Goal: Information Seeking & Learning: Stay updated

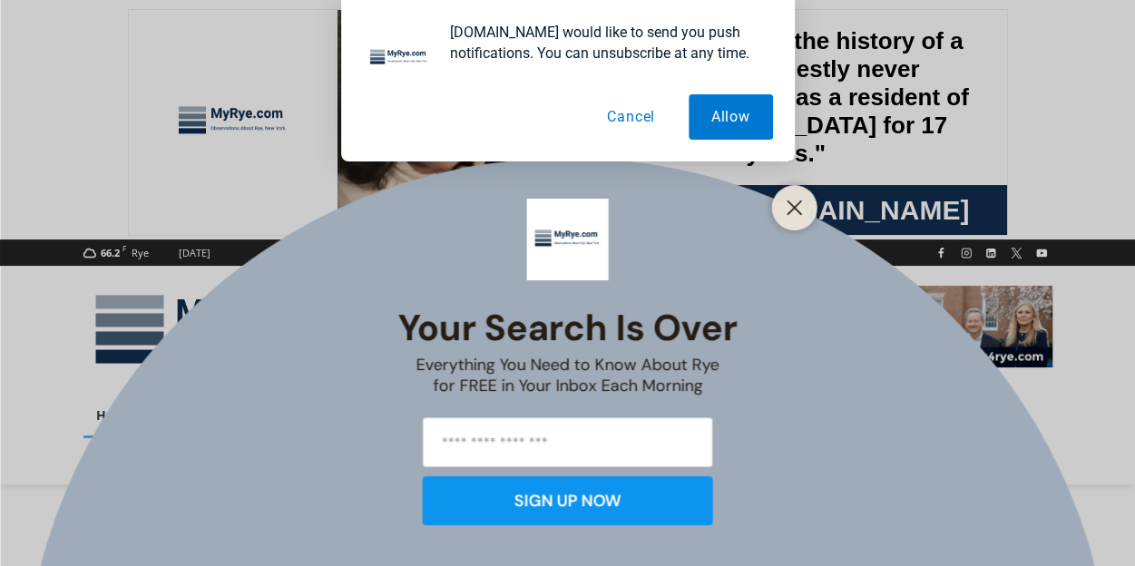
click at [633, 122] on button "Cancel" at bounding box center [630, 116] width 93 height 45
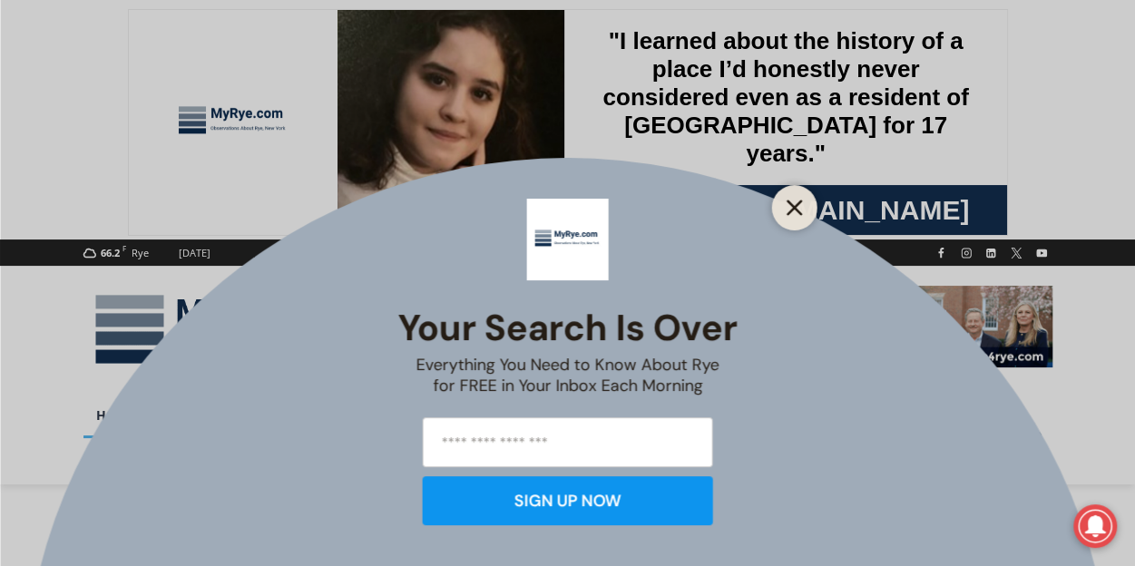
click at [788, 201] on line "Close" at bounding box center [794, 207] width 13 height 13
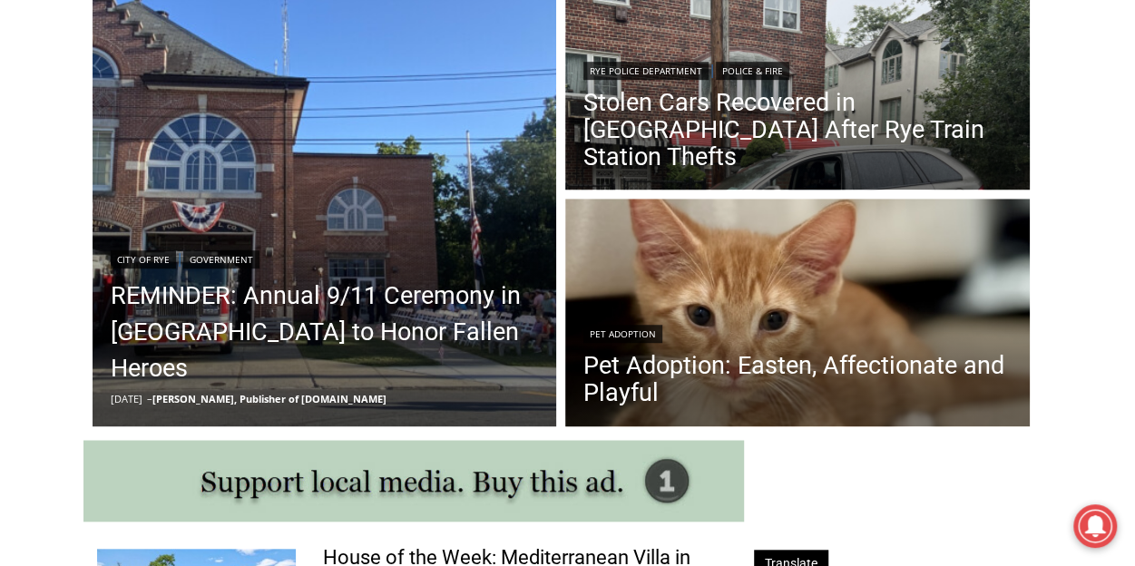
scroll to position [454, 0]
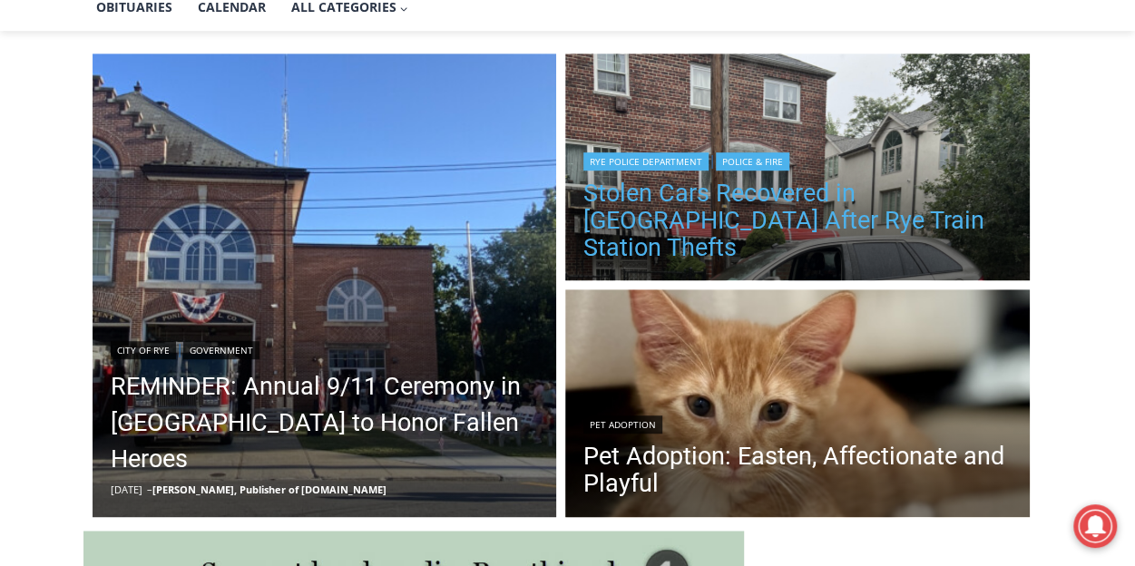
click at [706, 226] on link "Stolen Cars Recovered in Bronx After Rye Train Station Thefts" at bounding box center [797, 221] width 428 height 82
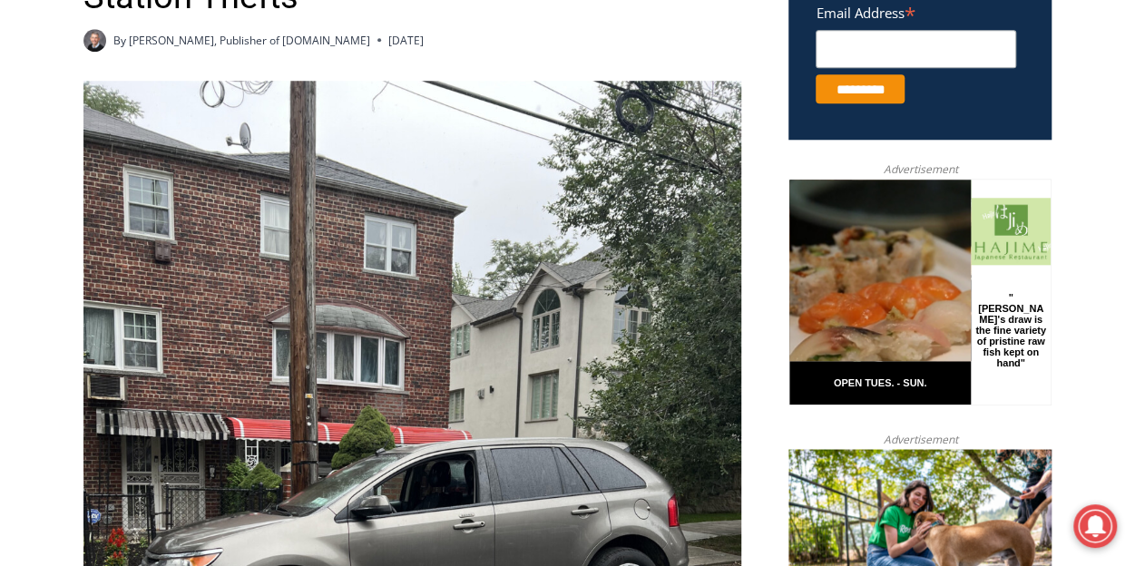
scroll to position [236, 0]
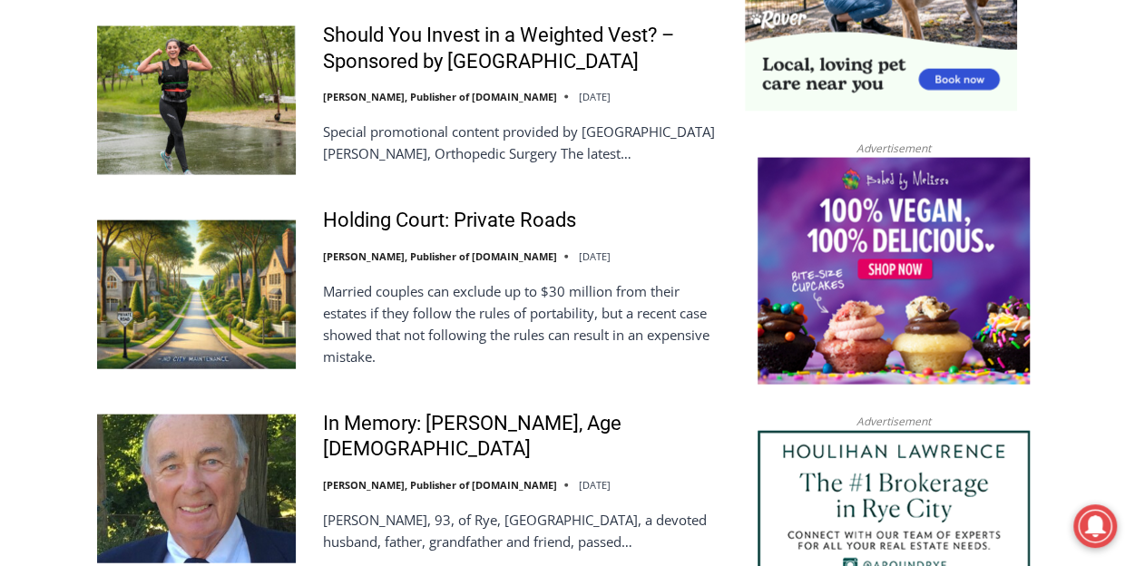
scroll to position [2072, 0]
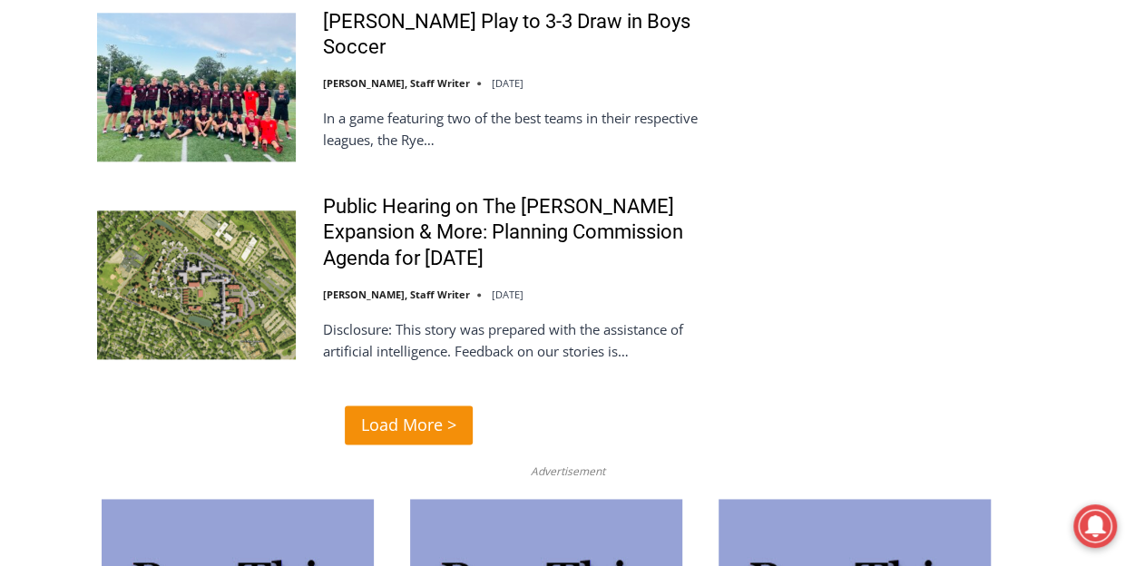
scroll to position [4432, 0]
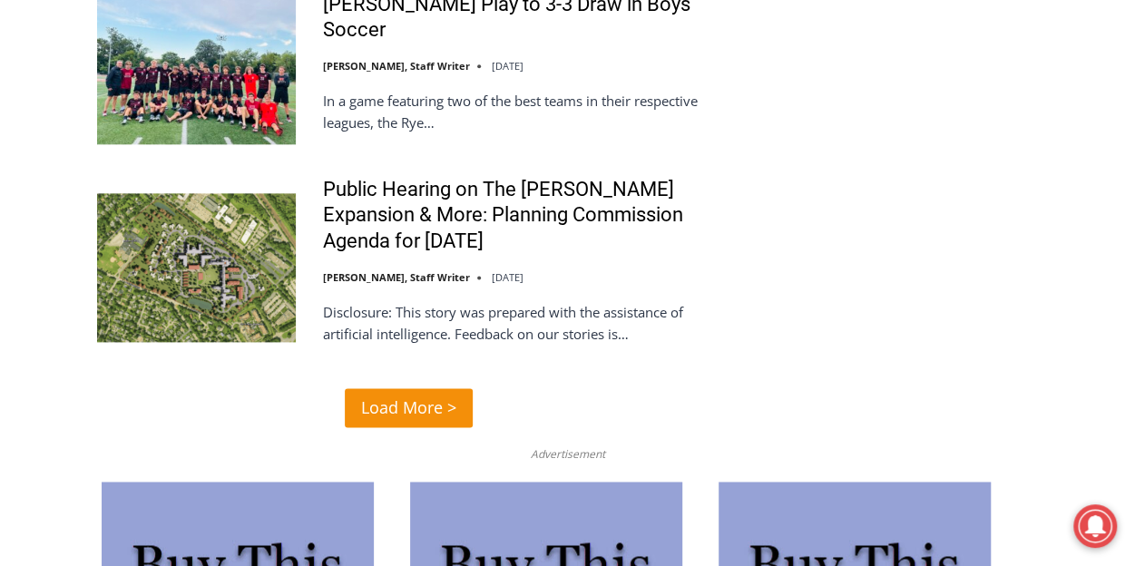
click at [426, 395] on span "Load More >" at bounding box center [408, 408] width 95 height 26
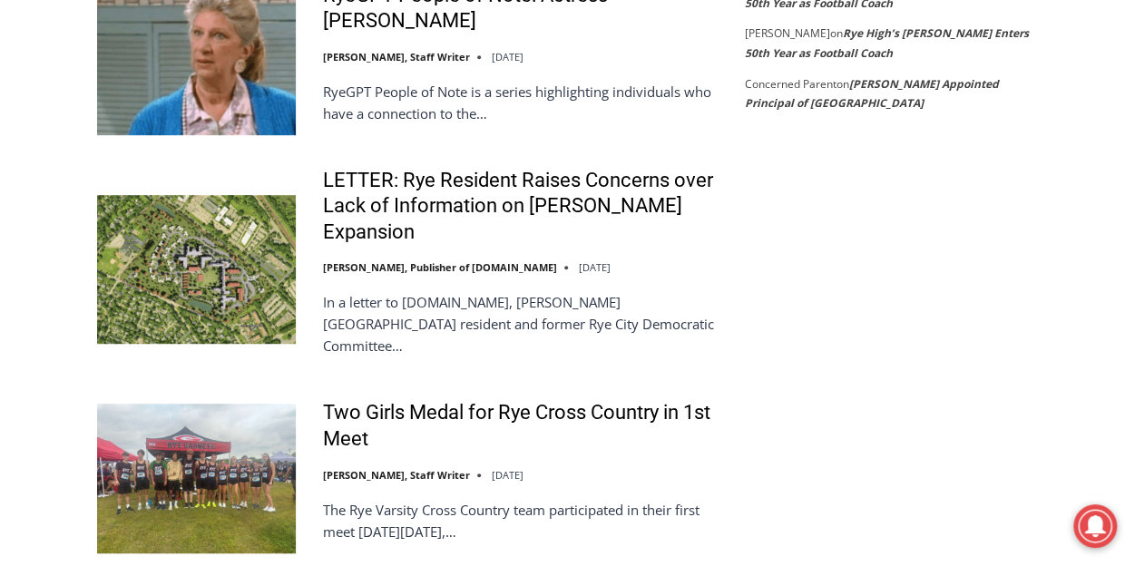
scroll to position [3706, 0]
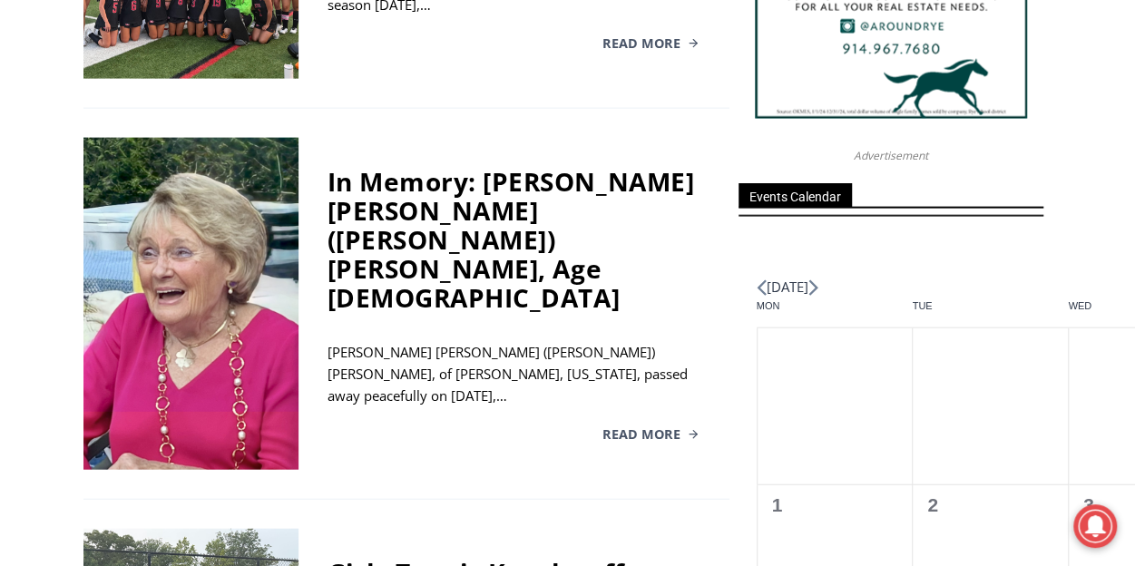
scroll to position [1964, 0]
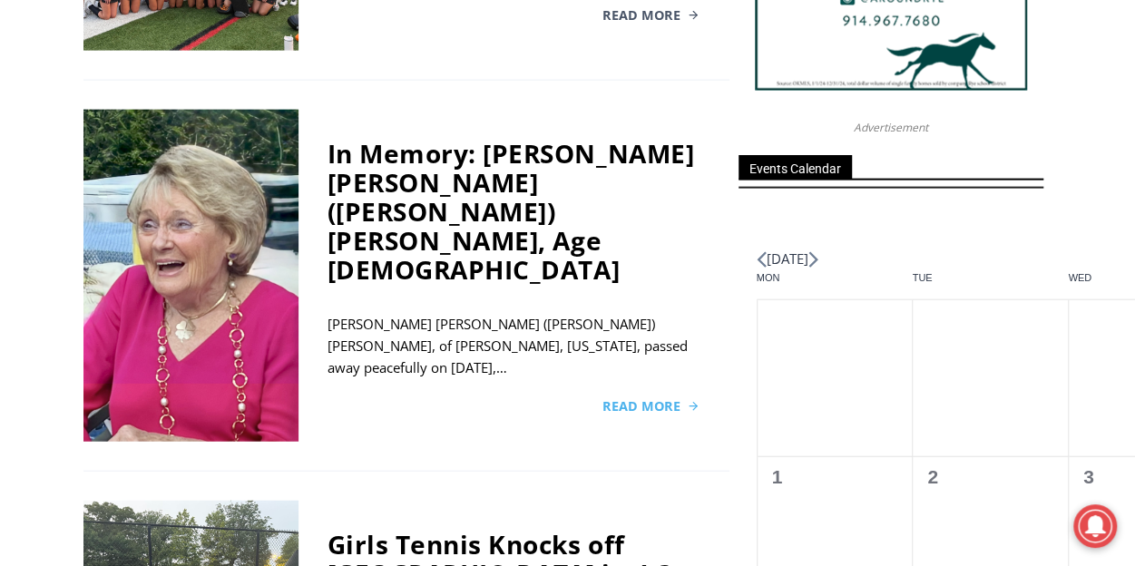
click at [632, 400] on span "Read More" at bounding box center [641, 406] width 78 height 13
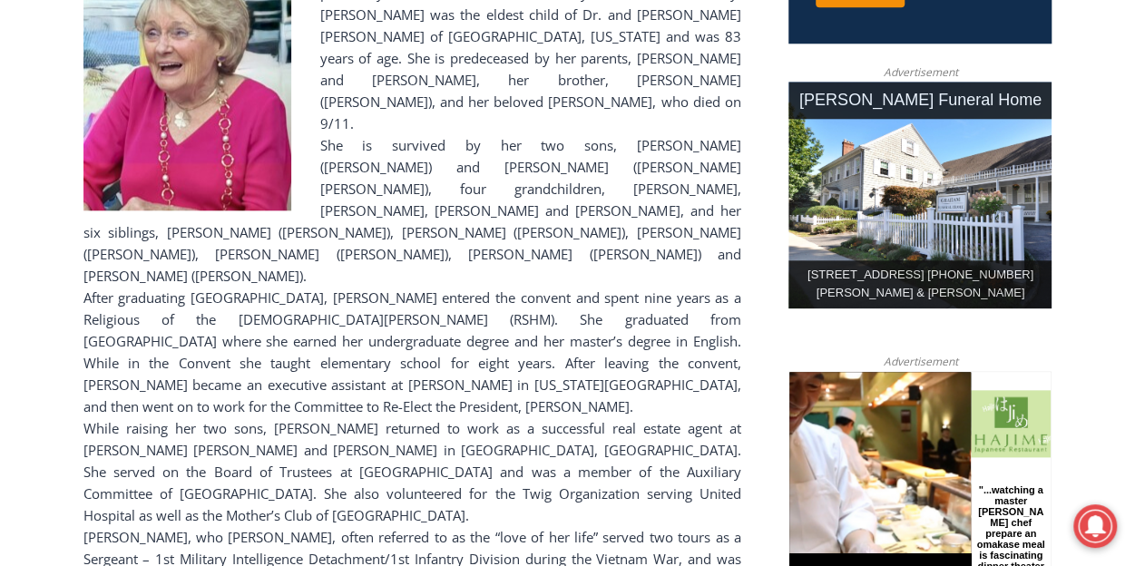
scroll to position [877, 0]
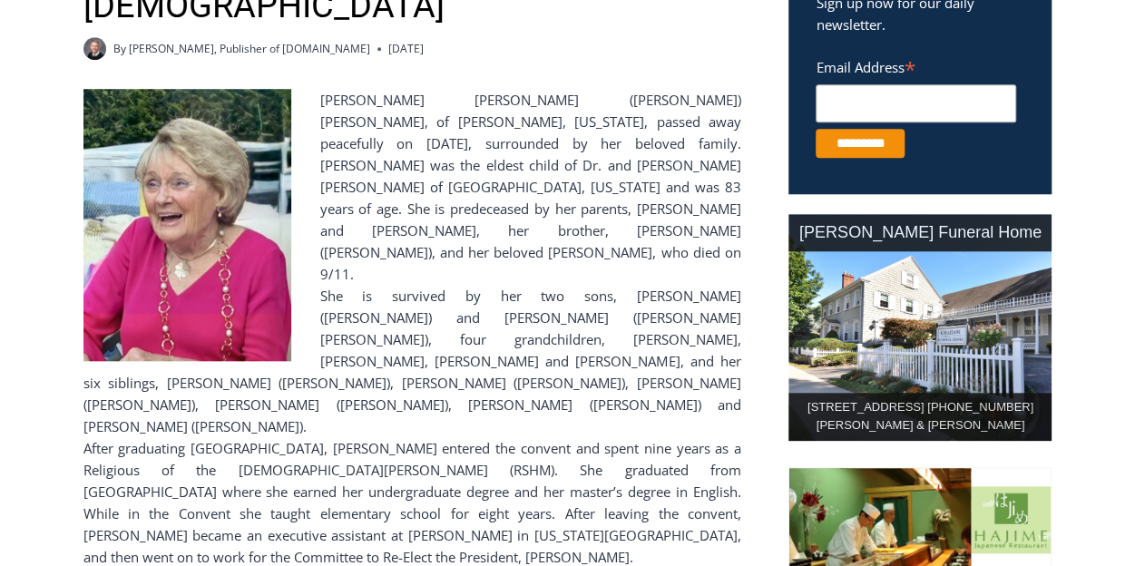
scroll to position [604, 0]
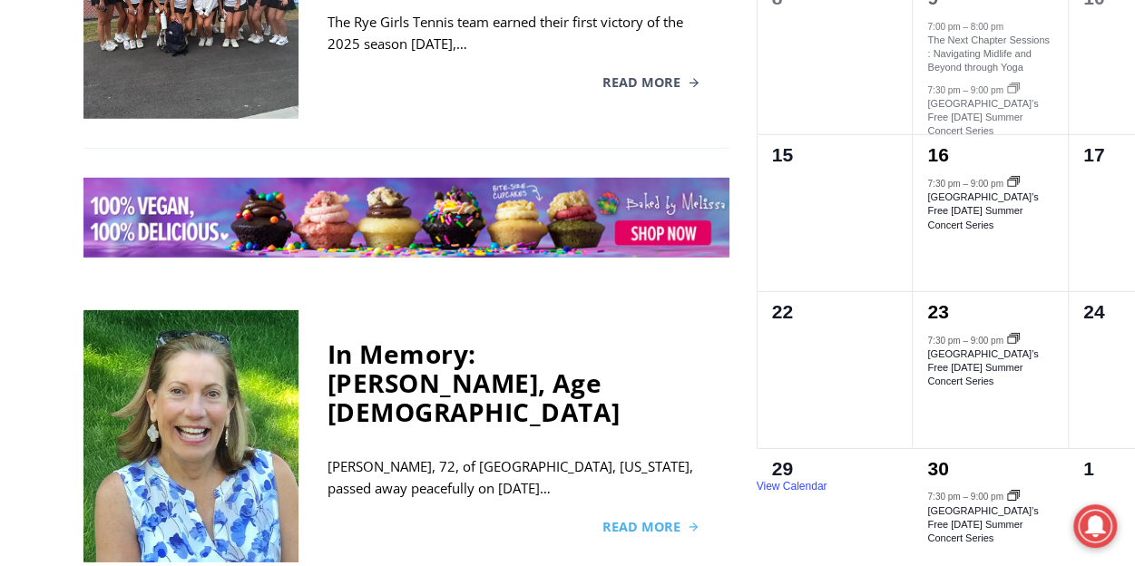
click at [637, 521] on span "Read More" at bounding box center [641, 527] width 78 height 13
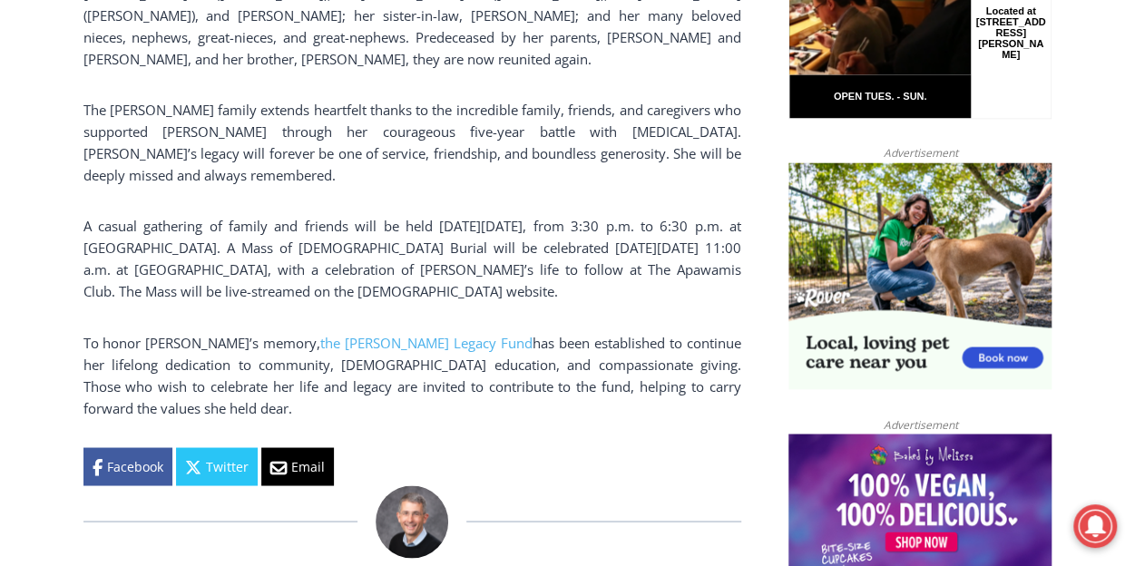
scroll to position [1330, 0]
